Goal: Information Seeking & Learning: Check status

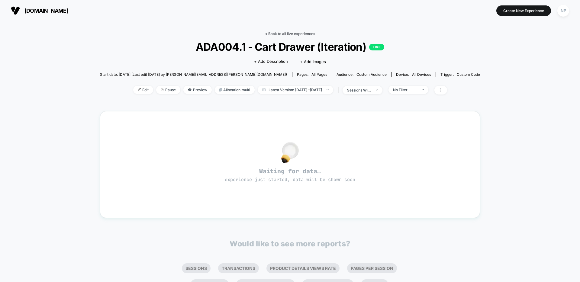
click at [287, 33] on link "< Back to all live experiences" at bounding box center [290, 33] width 50 height 5
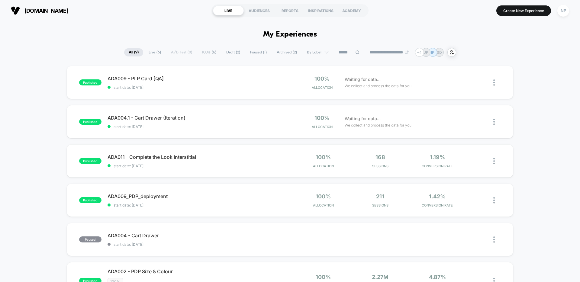
click at [557, 9] on button "NP" at bounding box center [563, 11] width 15 height 12
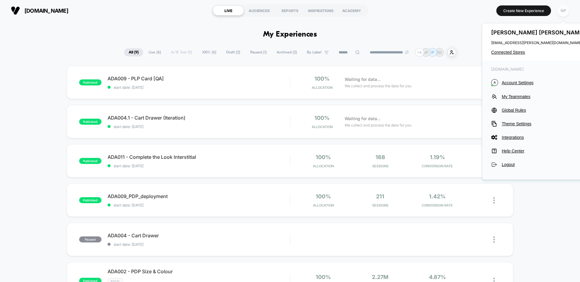
click at [561, 9] on div "NP" at bounding box center [563, 11] width 12 height 12
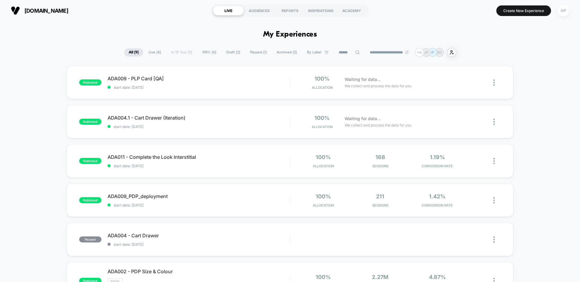
drag, startPoint x: 558, startPoint y: 15, endPoint x: 561, endPoint y: 14, distance: 3.2
click at [558, 15] on button "NP" at bounding box center [563, 11] width 15 height 12
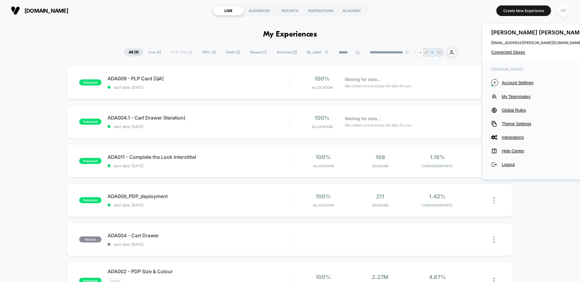
click at [561, 14] on div "NP" at bounding box center [563, 11] width 12 height 12
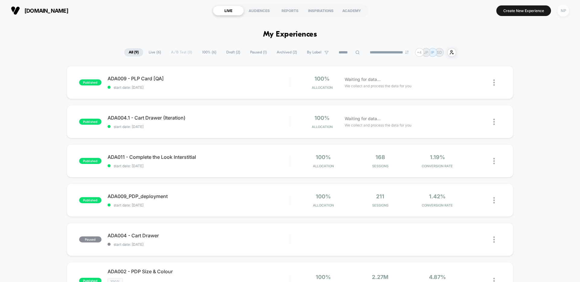
click at [562, 14] on div "NP" at bounding box center [563, 11] width 12 height 12
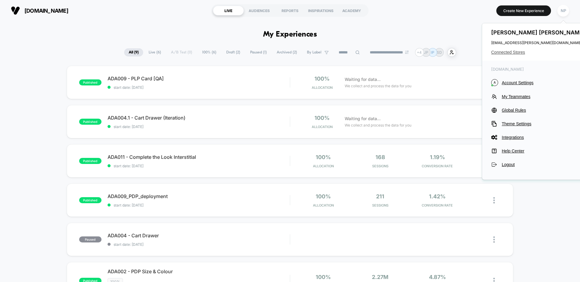
click at [520, 52] on span "Connected Stores" at bounding box center [538, 52] width 95 height 5
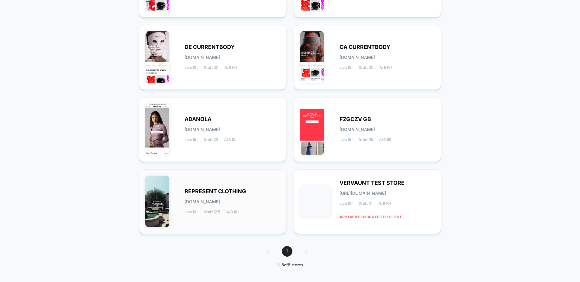
scroll to position [130, 0]
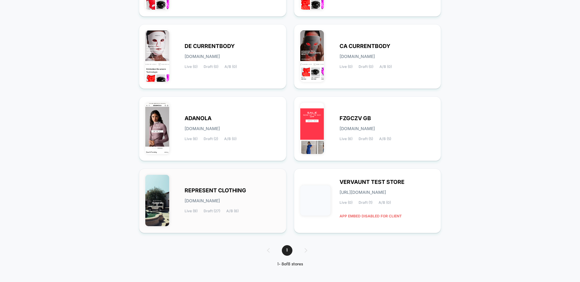
click at [211, 172] on div "REPRESENT CLOTHING [DOMAIN_NAME] Live (9) Draft (27) A/B (6)" at bounding box center [212, 201] width 147 height 65
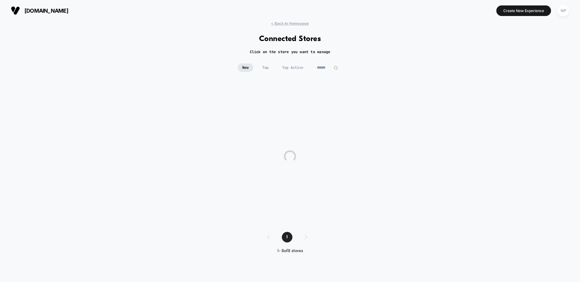
scroll to position [0, 0]
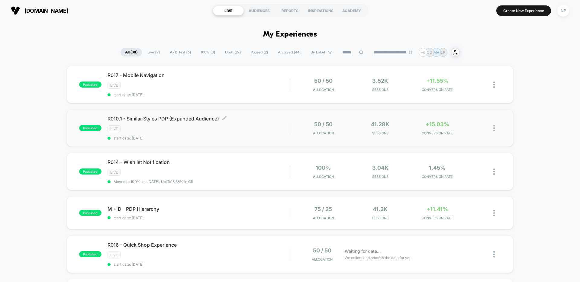
click at [244, 134] on div "R010.1 - Similar Styles PDP (Expanded Audience) Click to edit experience detail…" at bounding box center [199, 128] width 182 height 25
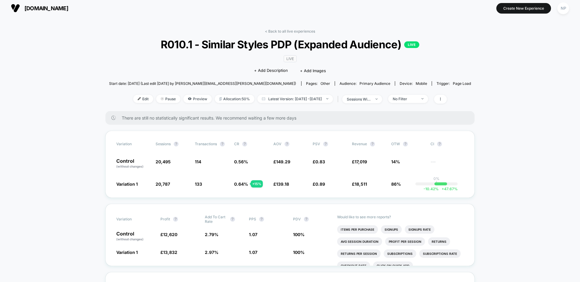
scroll to position [1, 0]
